Goal: Transaction & Acquisition: Obtain resource

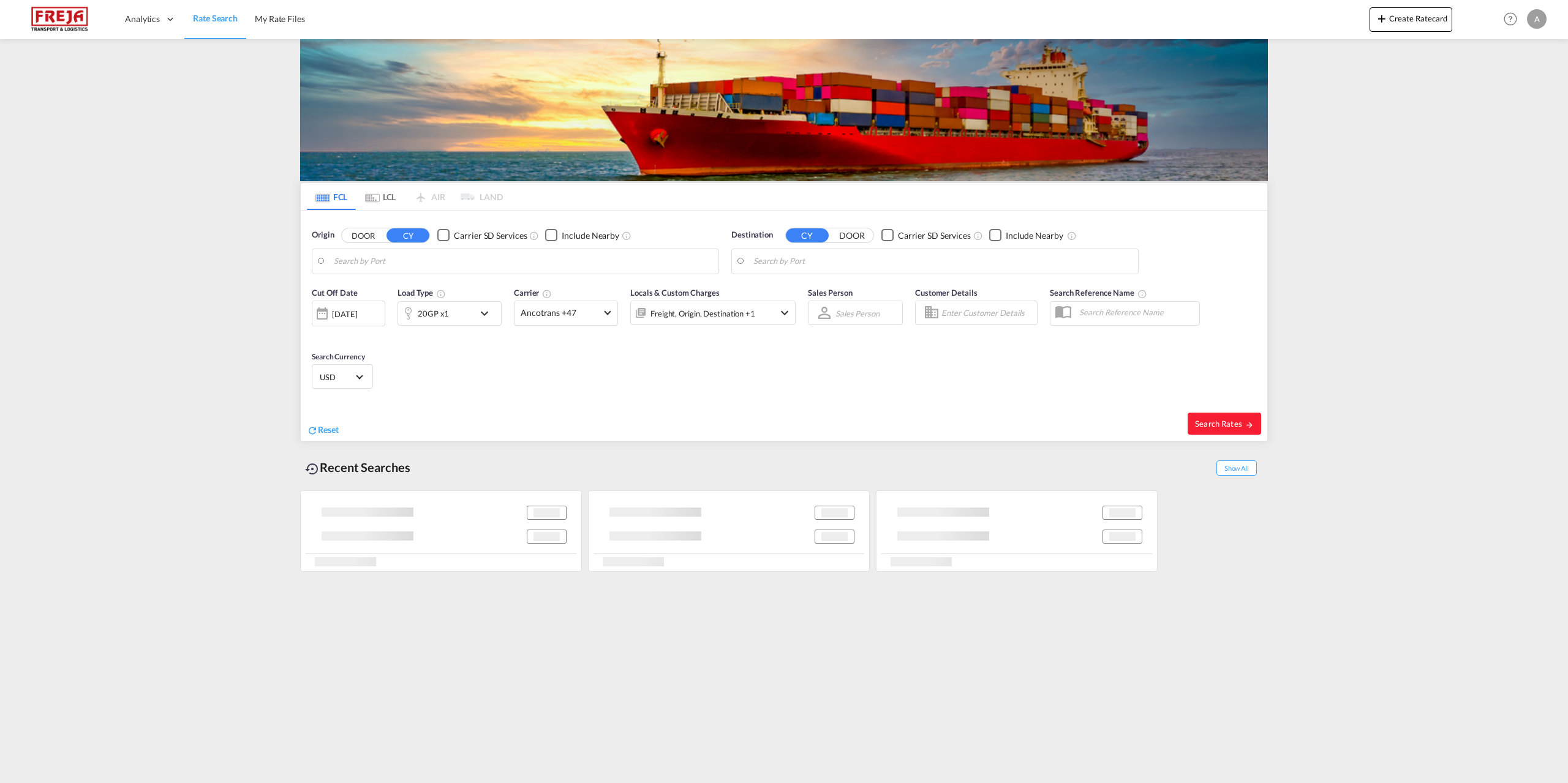
type input "[GEOGRAPHIC_DATA], [GEOGRAPHIC_DATA]"
type input "Progreso, MXPGO"
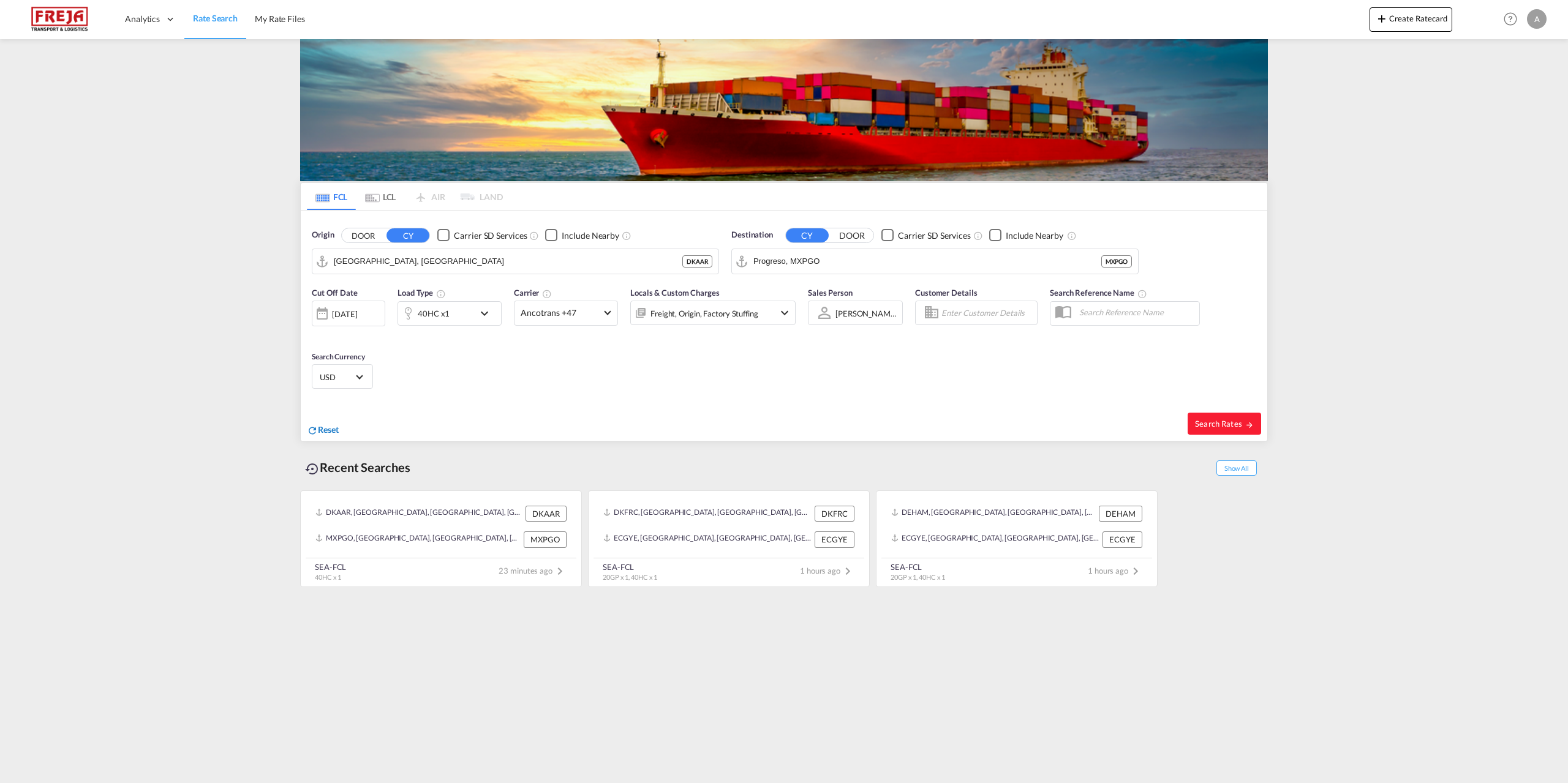
click at [328, 435] on span "Reset" at bounding box center [328, 429] width 21 height 10
click at [371, 261] on body "Analytics Reports Dashboard Rate Search My Rate Files Analytics" at bounding box center [784, 391] width 1568 height 783
click at [377, 298] on div "Aarhus [GEOGRAPHIC_DATA] DKAAR" at bounding box center [428, 295] width 232 height 36
type input "[GEOGRAPHIC_DATA], [GEOGRAPHIC_DATA]"
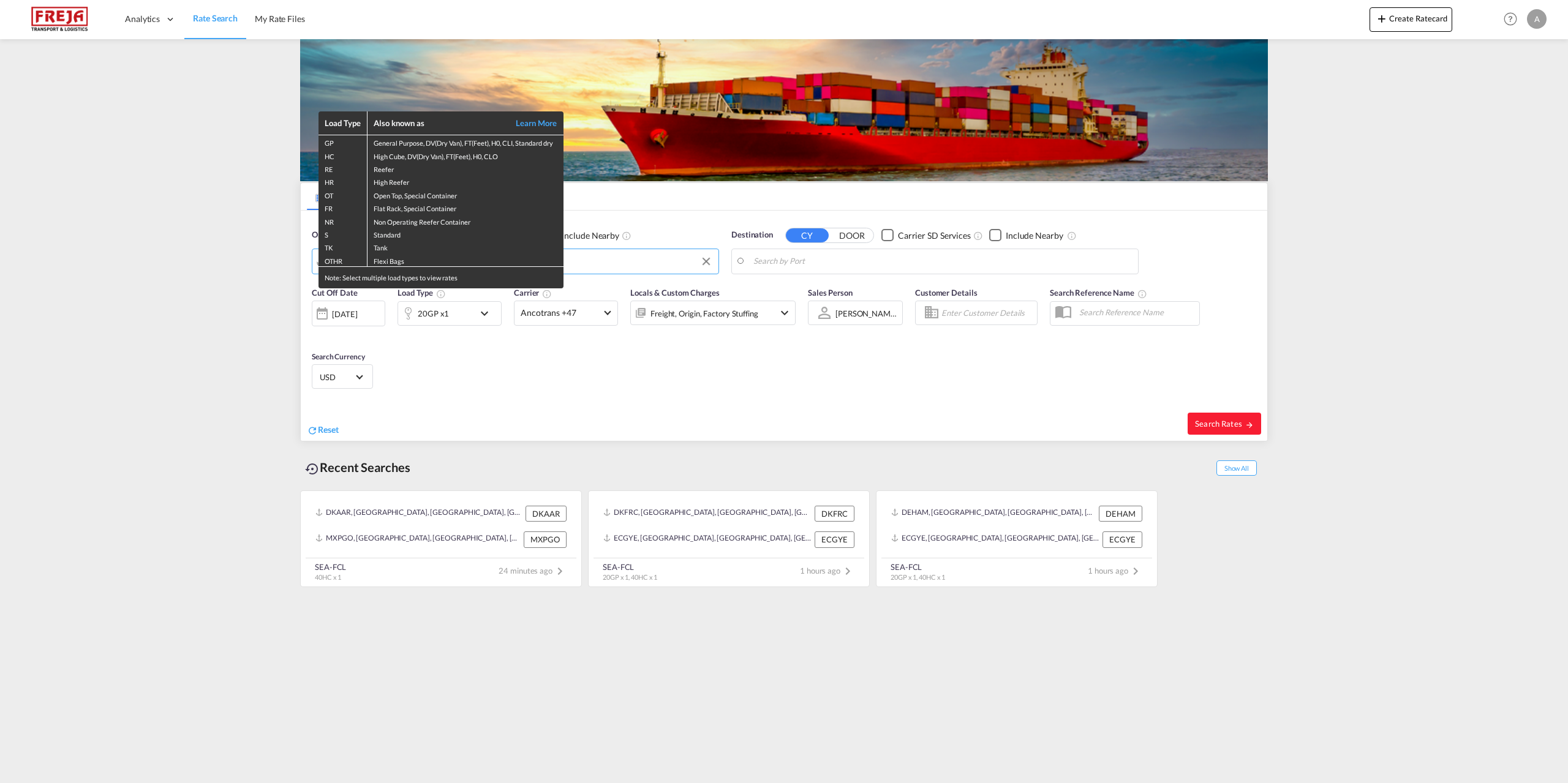
click at [837, 265] on div "Load Type Also known as Learn More GP General Purpose, DV(Dry Van), FT(Feet), H…" at bounding box center [784, 391] width 1568 height 783
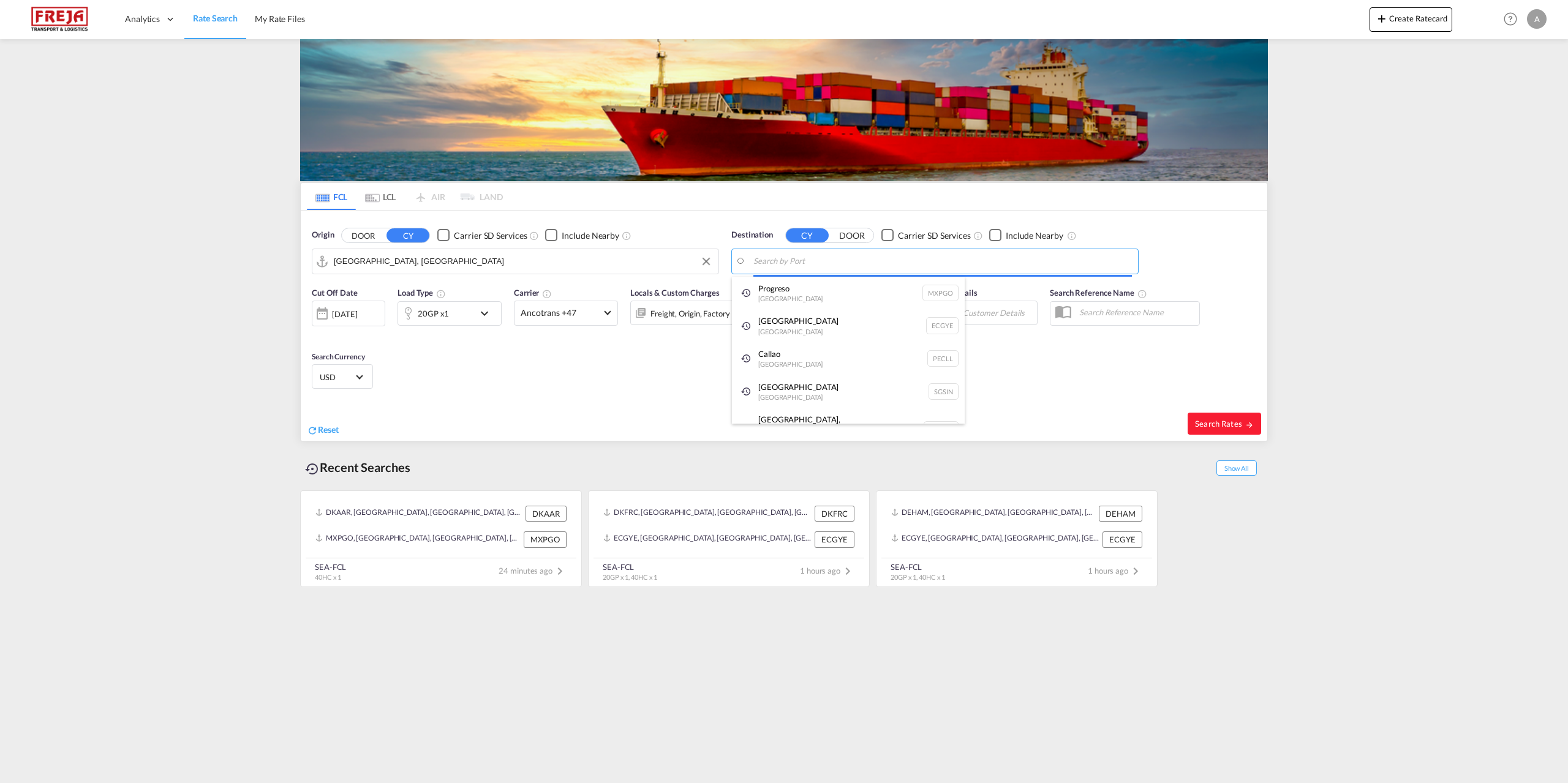
click at [839, 269] on body "Analytics Reports Dashboard Rate Search My Rate Files Analytics" at bounding box center [784, 391] width 1568 height 783
click at [795, 330] on div "Hamad [GEOGRAPHIC_DATA] QAHMD" at bounding box center [848, 332] width 232 height 36
type input "Hamad, QAHMD"
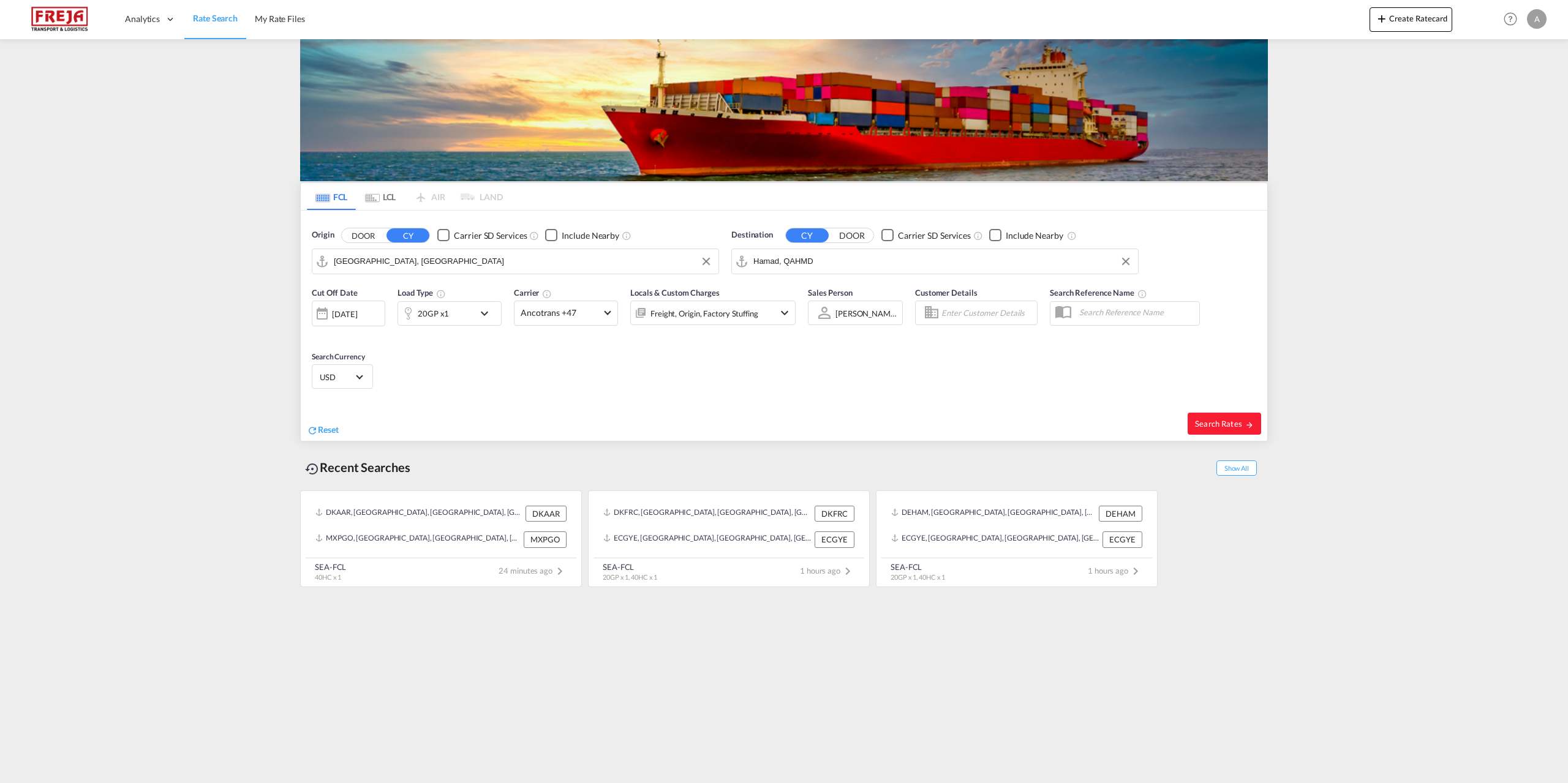
click at [485, 311] on md-icon "icon-chevron-down" at bounding box center [487, 313] width 21 height 15
click at [372, 368] on md-select-value "20GP" at bounding box center [354, 367] width 49 height 21
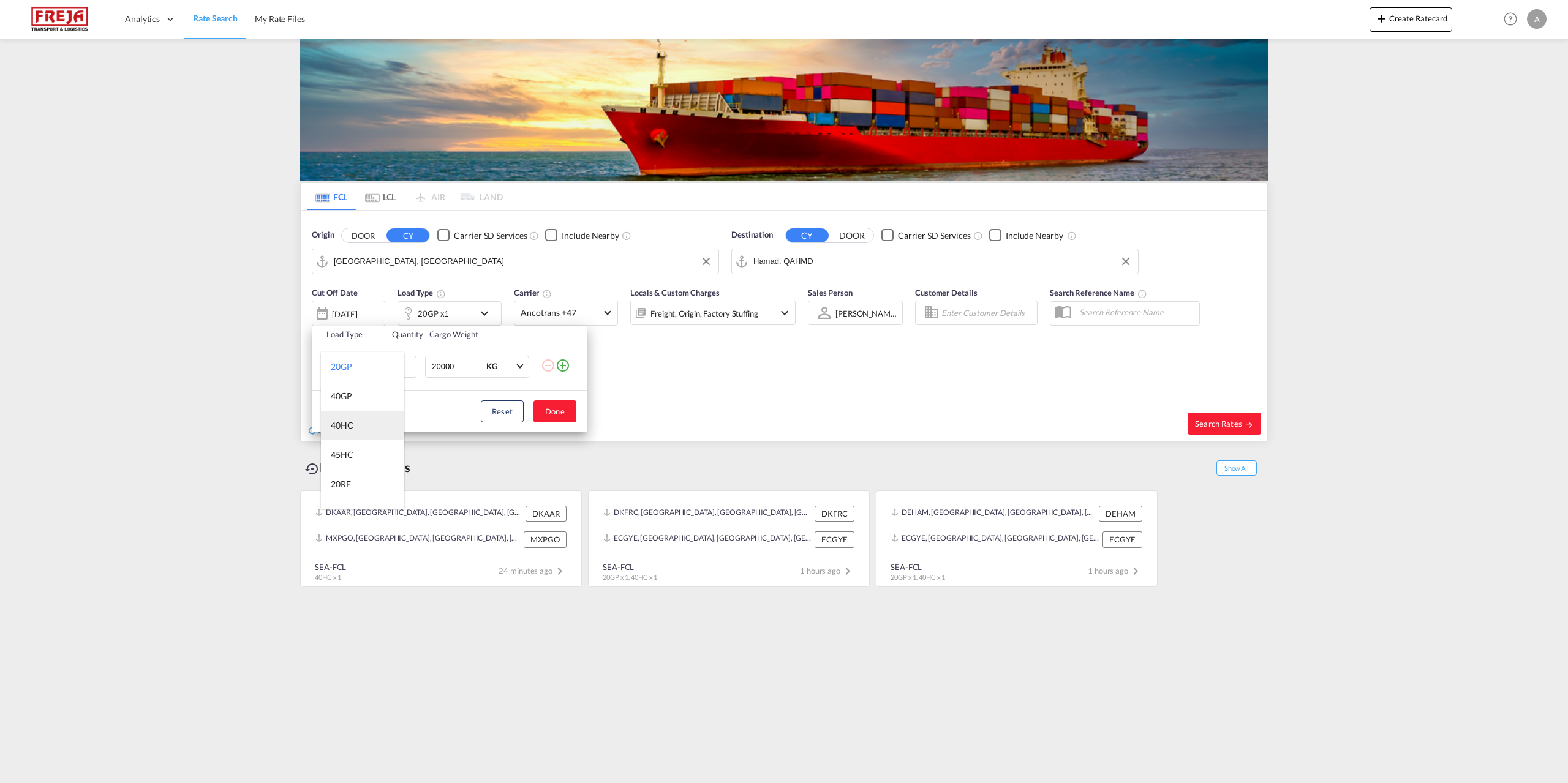
click at [356, 425] on md-option "40HC" at bounding box center [363, 426] width 83 height 29
type input "2"
click at [405, 365] on input "2" at bounding box center [401, 367] width 31 height 22
click at [400, 367] on input "2" at bounding box center [401, 367] width 31 height 22
click at [554, 411] on button "Done" at bounding box center [554, 411] width 43 height 22
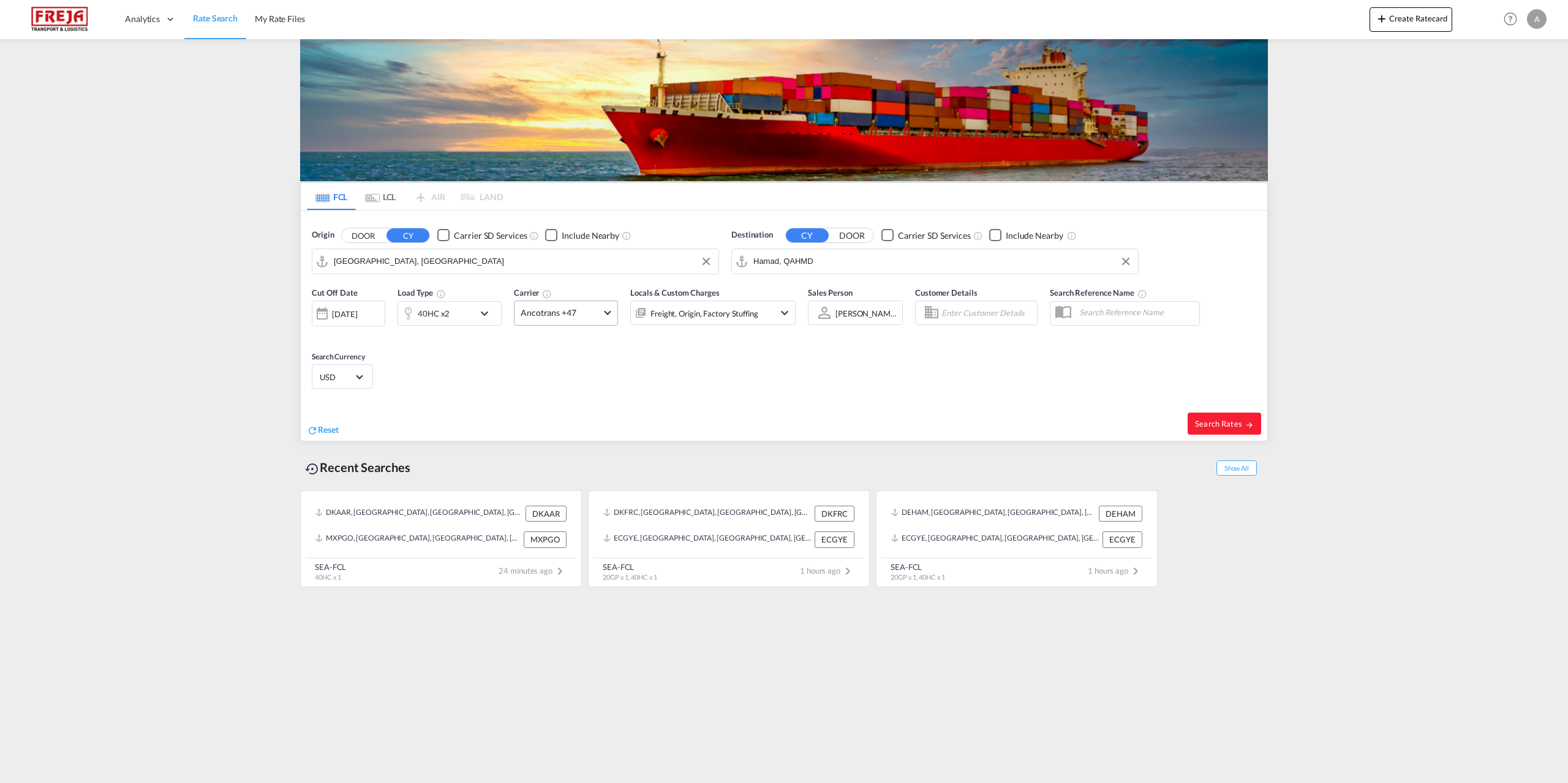
click at [608, 310] on span at bounding box center [606, 310] width 6 height 6
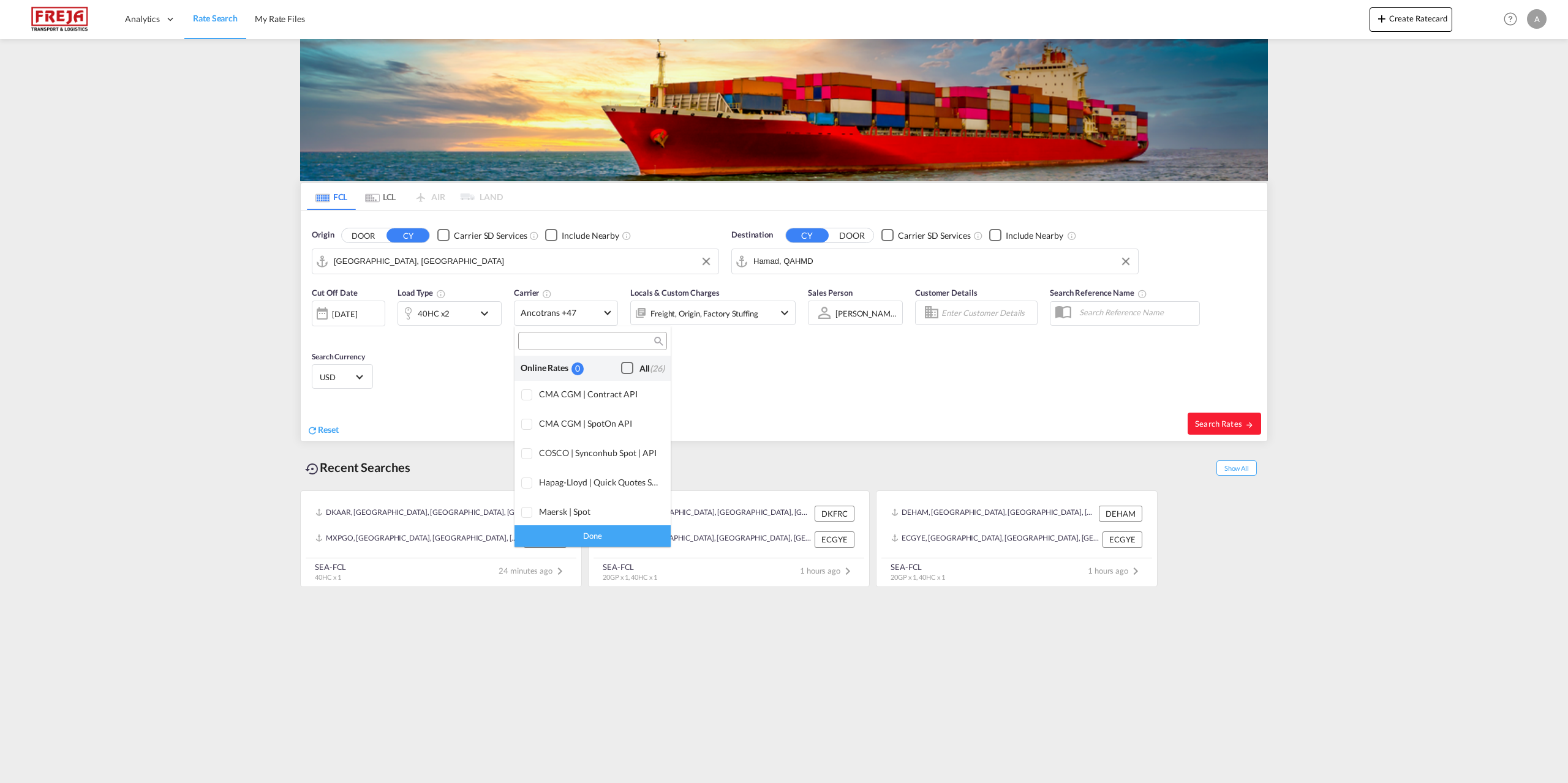
click at [621, 367] on div "Checkbox No Ink" at bounding box center [626, 367] width 12 height 12
click at [626, 533] on div "Done" at bounding box center [593, 536] width 156 height 22
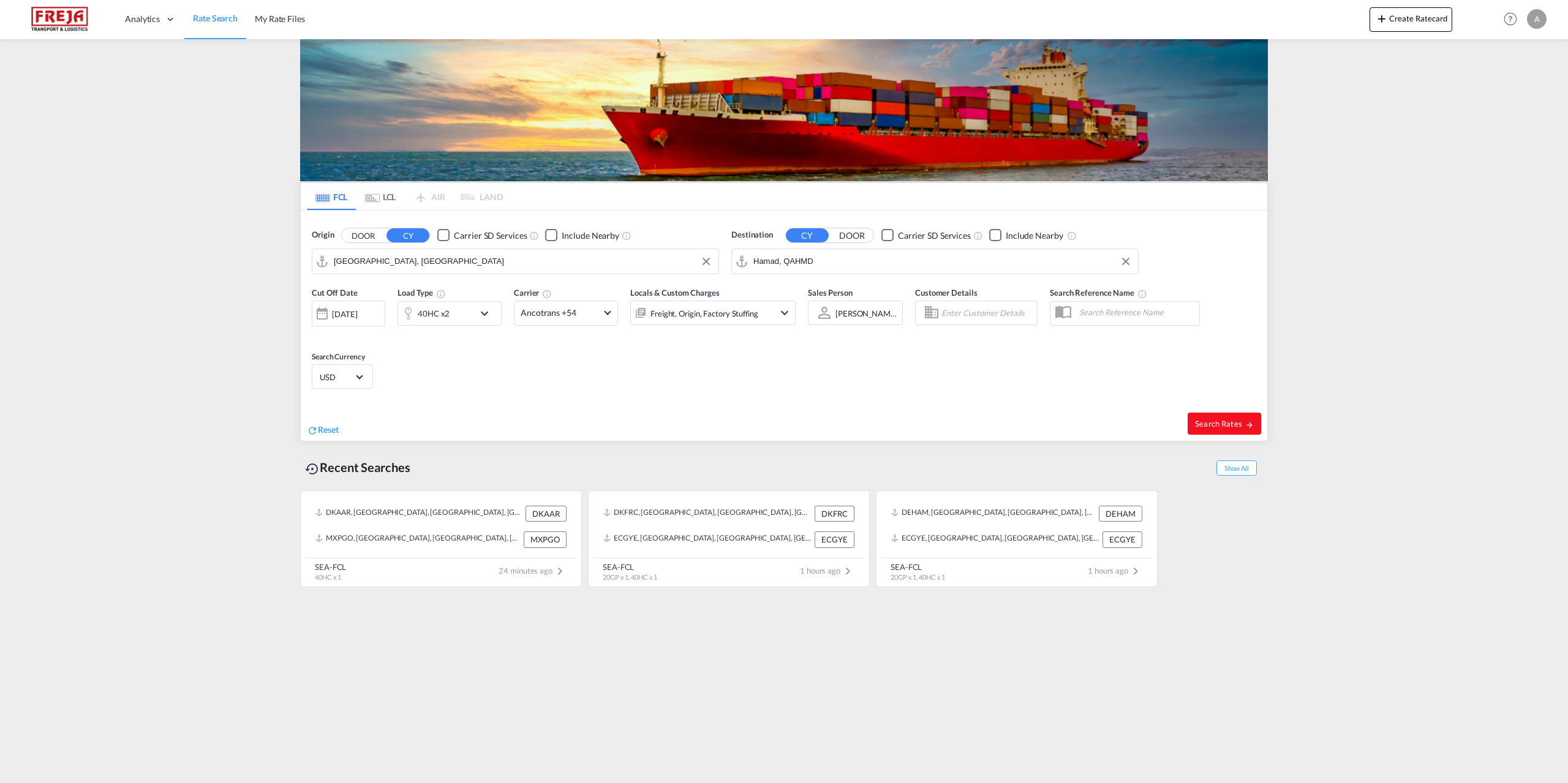
click at [1240, 425] on span "Search Rates" at bounding box center [1224, 424] width 59 height 10
type input "DKAAR to QAHMD / [DATE]"
